Goal: Submit feedback/report problem: Submit feedback/report problem

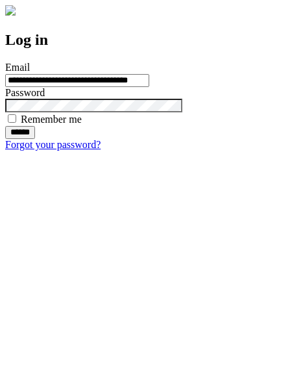
click at [35, 139] on input "******" at bounding box center [20, 132] width 30 height 13
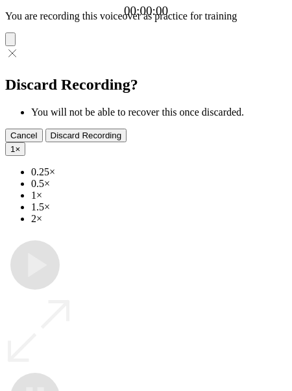
type input "**********"
